Goal: Task Accomplishment & Management: Complete application form

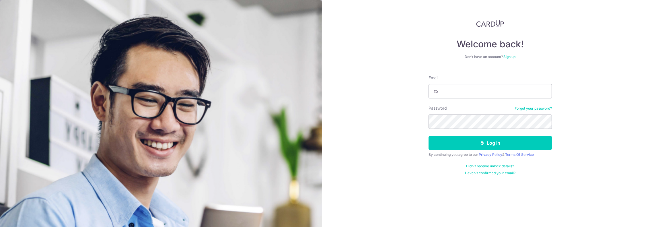
type input "[EMAIL_ADDRESS][DOMAIN_NAME]"
click at [480, 143] on icon "submit" at bounding box center [482, 143] width 5 height 5
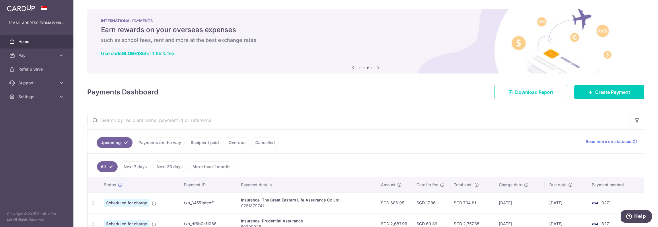
click at [209, 140] on link "Recipient paid" at bounding box center [205, 142] width 36 height 11
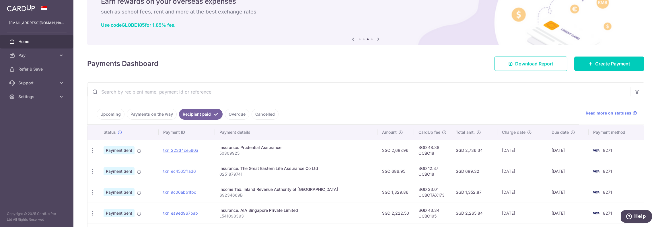
scroll to position [29, 0]
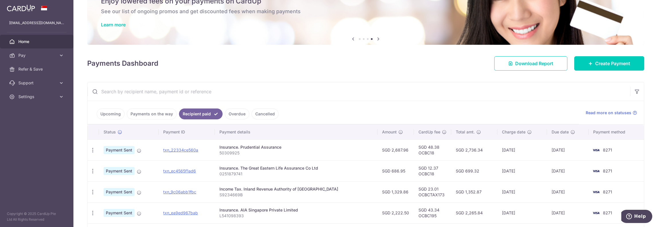
click at [382, 73] on div "× Pause Schedule Pause all future payments in this series Pause just this one p…" at bounding box center [365, 113] width 585 height 227
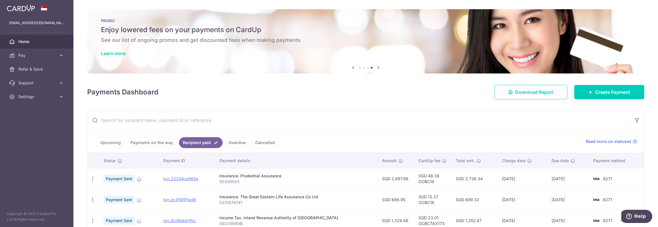
scroll to position [0, 0]
click at [595, 89] on span "Create Payment" at bounding box center [612, 92] width 35 height 7
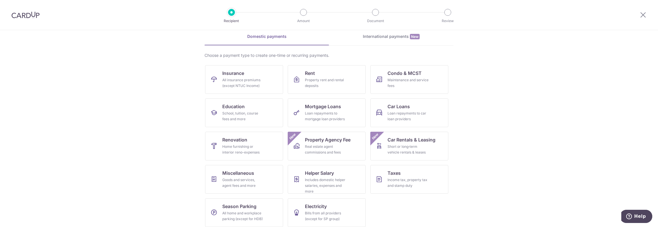
scroll to position [29, 0]
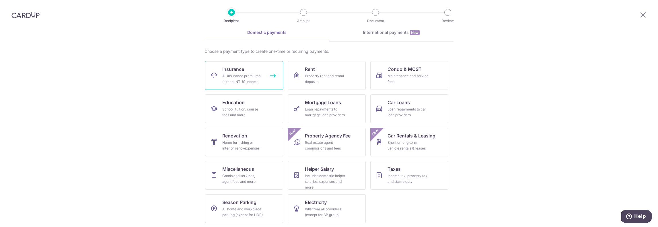
click at [257, 77] on div "All insurance premiums (except NTUC Income)" at bounding box center [242, 78] width 41 height 11
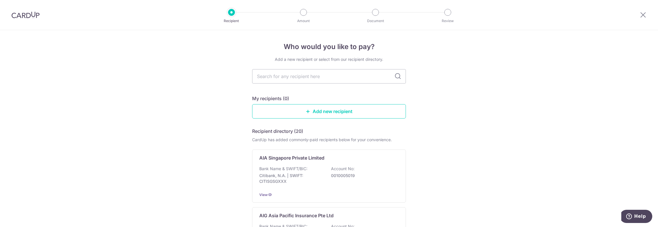
click at [316, 76] on input "text" at bounding box center [329, 76] width 154 height 14
type input "grea"
type input "great"
click at [396, 77] on icon at bounding box center [397, 76] width 7 height 7
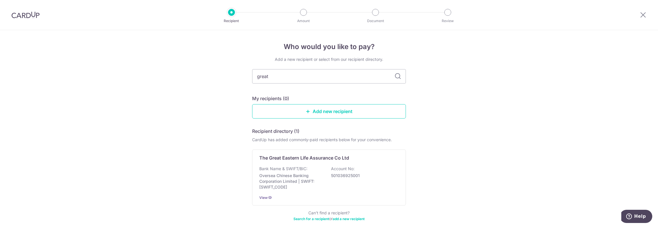
click at [396, 77] on icon at bounding box center [397, 76] width 7 height 7
click at [372, 163] on div "The Great Eastern Life Assurance Co Ltd Bank Name & SWIFT/BIC: Oversea Chinese …" at bounding box center [329, 177] width 154 height 56
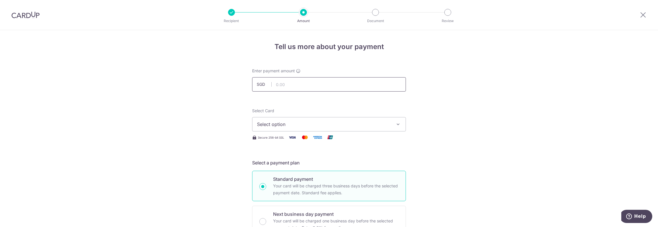
click at [297, 82] on input "text" at bounding box center [329, 84] width 154 height 14
type input "1,583.13"
click at [287, 125] on span "Select option" at bounding box center [324, 124] width 134 height 7
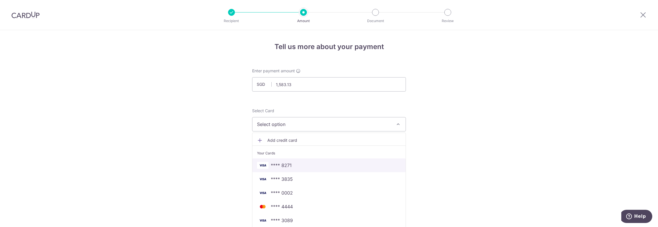
click at [301, 160] on link "**** 8271" at bounding box center [328, 165] width 153 height 14
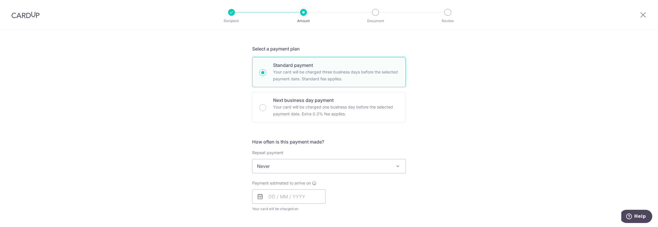
scroll to position [115, 0]
click at [298, 166] on span "Never" at bounding box center [328, 165] width 153 height 14
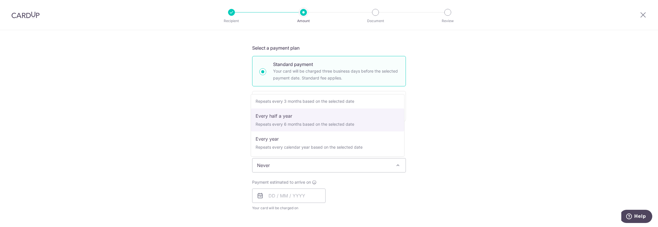
scroll to position [80, 0]
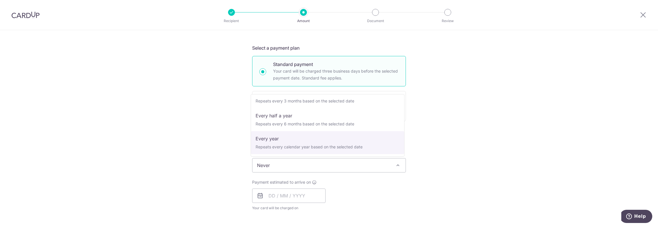
select select "6"
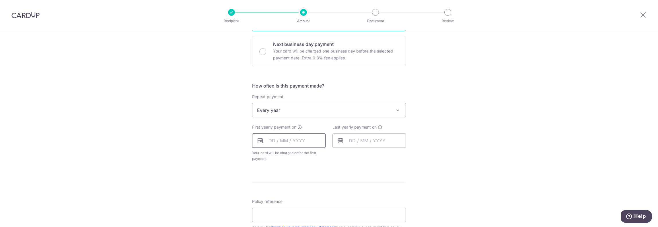
scroll to position [172, 0]
click at [289, 133] on input "text" at bounding box center [288, 138] width 73 height 14
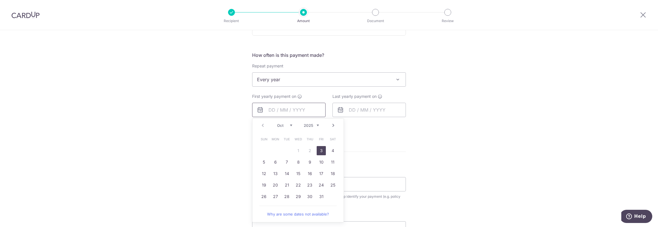
scroll to position [201, 0]
click at [318, 149] on link "3" at bounding box center [321, 150] width 9 height 9
type input "03/10/2025"
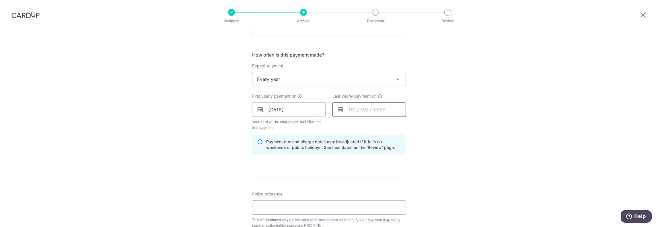
click at [359, 112] on input "text" at bounding box center [368, 109] width 73 height 14
click at [398, 125] on select "2025 2026 2027 2028 2029 2030 2031 2032 2033 2034 2035" at bounding box center [391, 125] width 15 height 5
click at [343, 207] on link "31" at bounding box center [344, 207] width 9 height 9
type input "31/10/2027"
click at [445, 139] on div "Tell us more about your payment Enter payment amount SGD 1,583.13 1583.13 Selec…" at bounding box center [329, 103] width 658 height 548
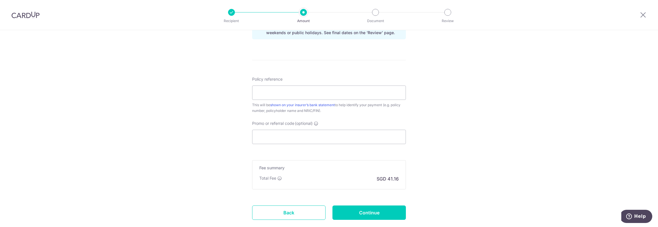
scroll to position [316, 0]
click at [298, 130] on input "Promo or referral code (optional)" at bounding box center [329, 137] width 154 height 14
paste input "OCBC18"
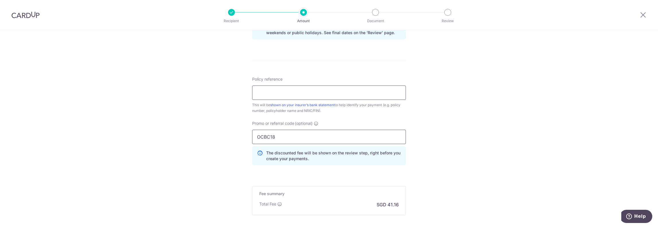
type input "OCBC18"
click at [300, 93] on input "Policy reference" at bounding box center [329, 92] width 154 height 14
type input "V5031526"
click at [220, 104] on div "Tell us more about your payment Enter payment amount SGD 1,583.13 1583.13 Selec…" at bounding box center [329, 2] width 658 height 574
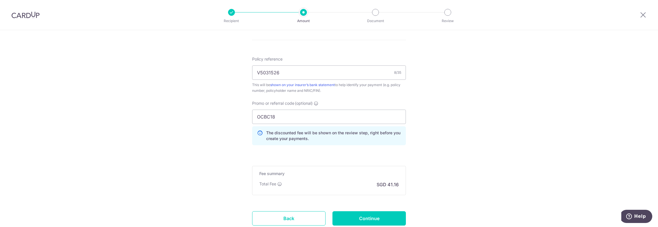
scroll to position [375, 0]
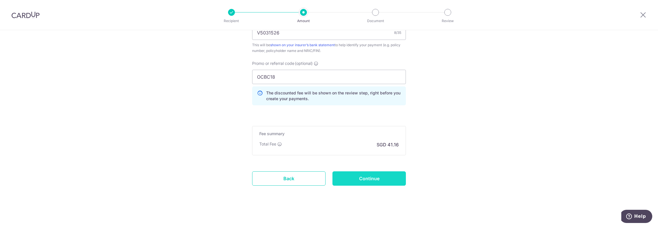
click at [386, 174] on input "Continue" at bounding box center [368, 178] width 73 height 14
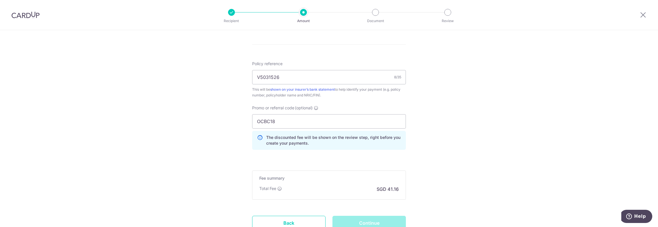
scroll to position [242, 0]
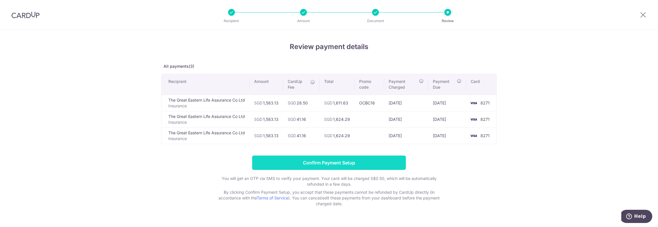
click at [353, 160] on input "Confirm Payment Setup" at bounding box center [329, 162] width 154 height 14
